Goal: Communication & Community: Answer question/provide support

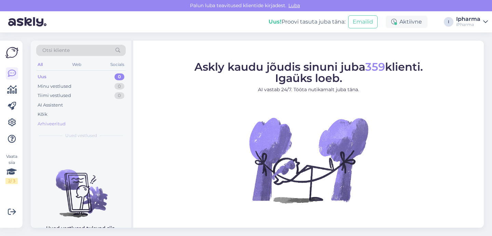
click at [59, 124] on div "Arhiveeritud" at bounding box center [52, 124] width 28 height 7
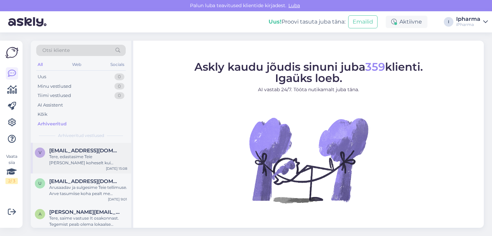
click at [72, 156] on div "Tere, edastasime Teie [PERSON_NAME] koheselt kui vastuse saame milles võib prob…" at bounding box center [88, 160] width 78 height 12
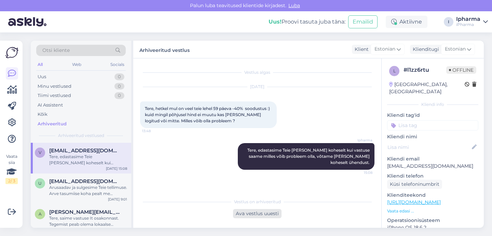
click at [261, 214] on div "Ava vestlus uuesti" at bounding box center [257, 213] width 49 height 9
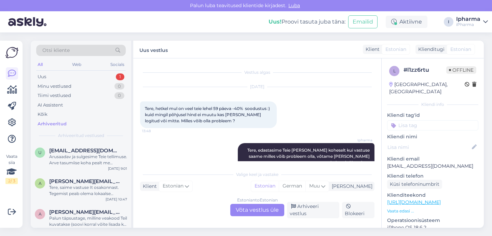
click at [252, 214] on div "Estonian to Estonian Võta vestlus üle" at bounding box center [257, 210] width 54 height 12
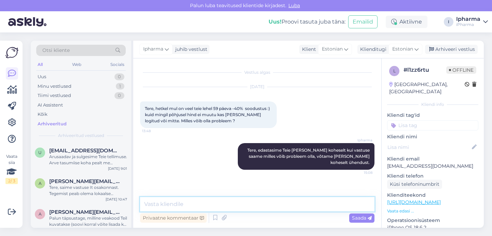
click at [165, 203] on textarea at bounding box center [257, 204] width 235 height 14
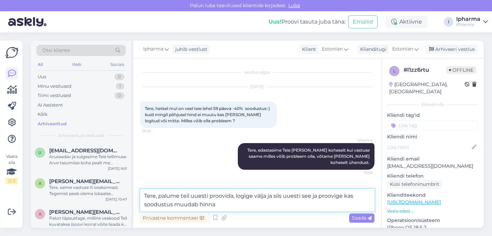
click at [215, 203] on textarea "Tere, palume teil uuesti proovida, logige välja ja siis uuesti see ja proovige …" at bounding box center [257, 200] width 235 height 23
drag, startPoint x: 215, startPoint y: 203, endPoint x: 147, endPoint y: 194, distance: 68.0
click at [146, 194] on textarea "Tere, palume teil uuesti proovida, logige välja ja siis uuesti see ja proovige …" at bounding box center [257, 200] width 235 height 23
type textarea "Tere, palume teil uuesti proovida, logige välja ja siis uuesti see ja proovige …"
drag, startPoint x: 217, startPoint y: 205, endPoint x: 199, endPoint y: 205, distance: 17.8
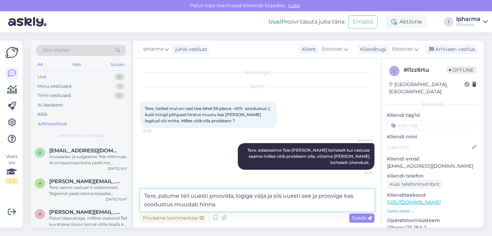
click at [217, 205] on textarea "Tere, palume teil uuesti proovida, logige välja ja siis uuesti see ja proovige …" at bounding box center [257, 200] width 235 height 23
drag, startPoint x: 199, startPoint y: 205, endPoint x: 145, endPoint y: 195, distance: 55.2
click at [145, 195] on textarea "Tere, palume teil uuesti proovida, logige välja ja siis uuesti see ja proovige …" at bounding box center [257, 200] width 235 height 23
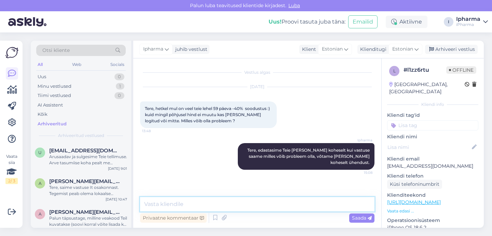
paste textarea "Tere! Palume Teil proovida uuesti järgmiselt: logige esmalt kontolt välja, seej…"
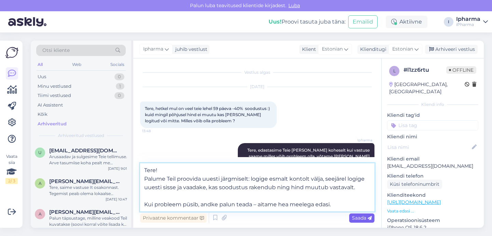
type textarea "Tere! Palume Teil proovida uuesti järgmiselt: logige esmalt kontolt välja, seej…"
click at [357, 217] on span "Saada" at bounding box center [362, 218] width 20 height 6
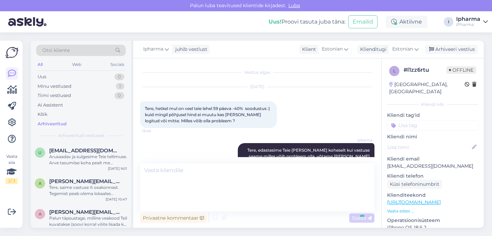
scroll to position [46, 0]
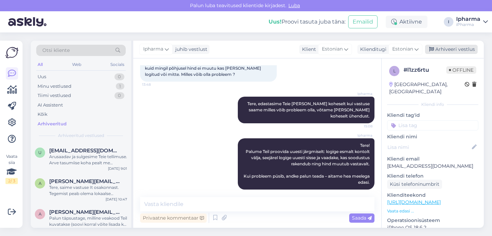
click at [447, 47] on div "Arhiveeri vestlus" at bounding box center [451, 49] width 53 height 9
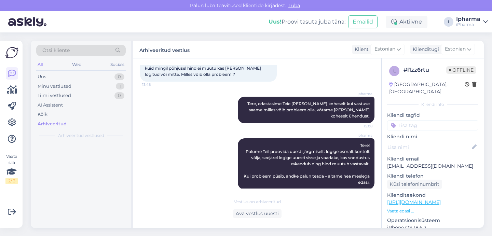
scroll to position [49, 0]
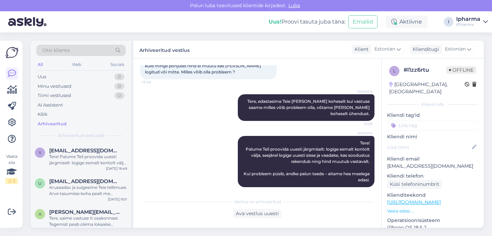
click at [56, 123] on div "Arhiveeritud" at bounding box center [52, 124] width 29 height 7
